Goal: Information Seeking & Learning: Learn about a topic

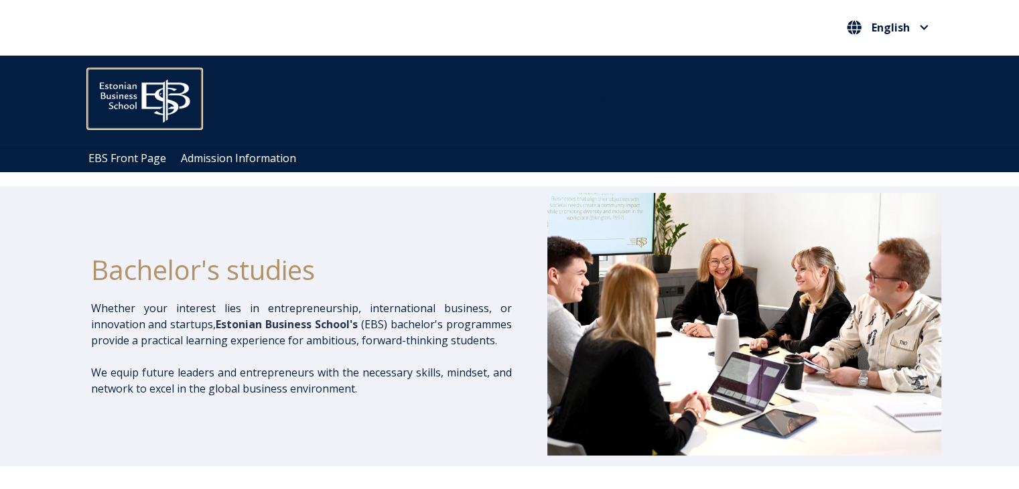
click at [128, 86] on img at bounding box center [145, 98] width 114 height 58
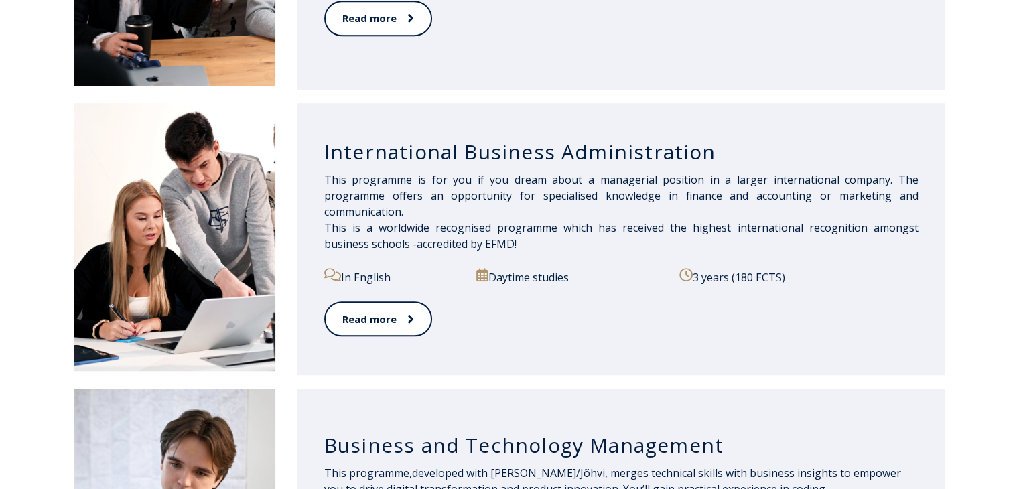
scroll to position [926, 0]
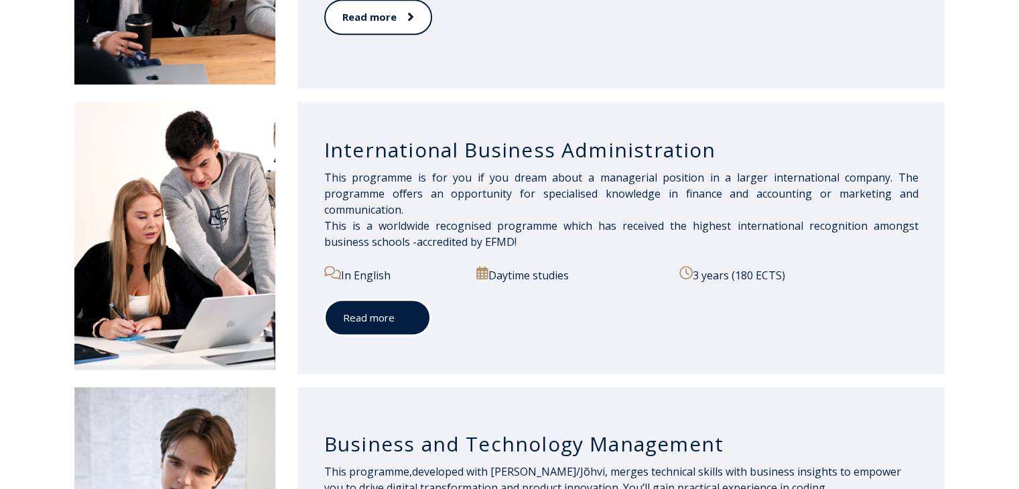
click at [378, 327] on link "Read more" at bounding box center [377, 317] width 107 height 37
